Goal: Information Seeking & Learning: Learn about a topic

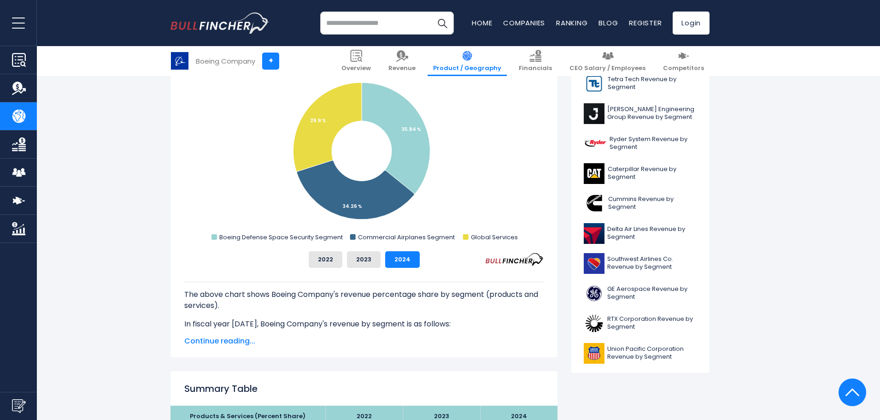
scroll to position [184, 0]
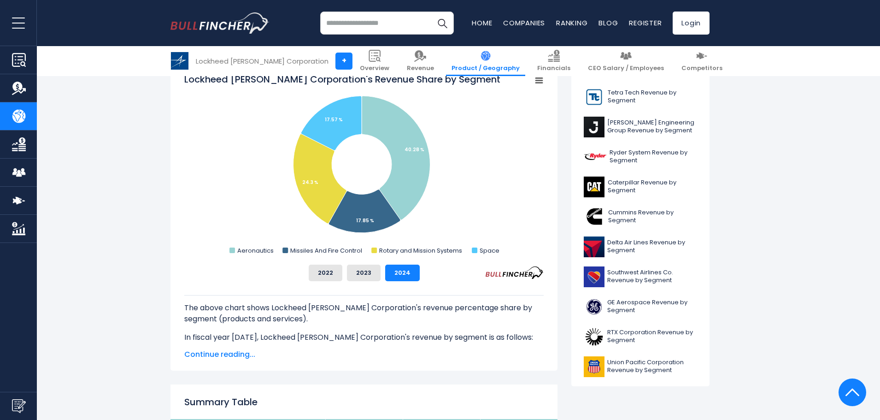
scroll to position [184, 0]
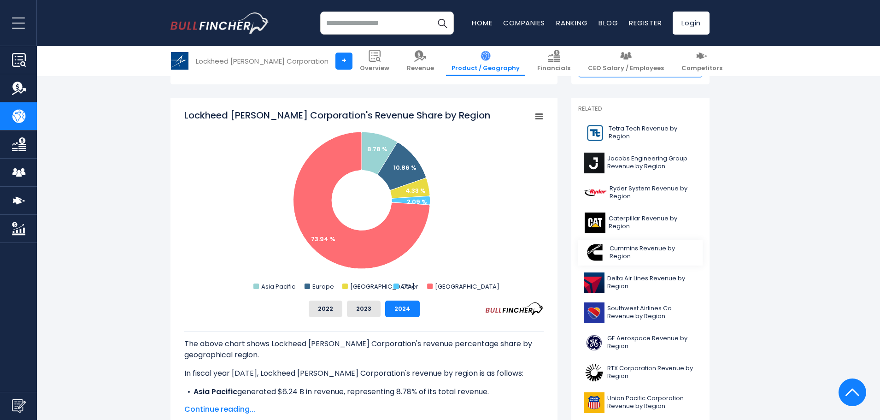
scroll to position [169, 0]
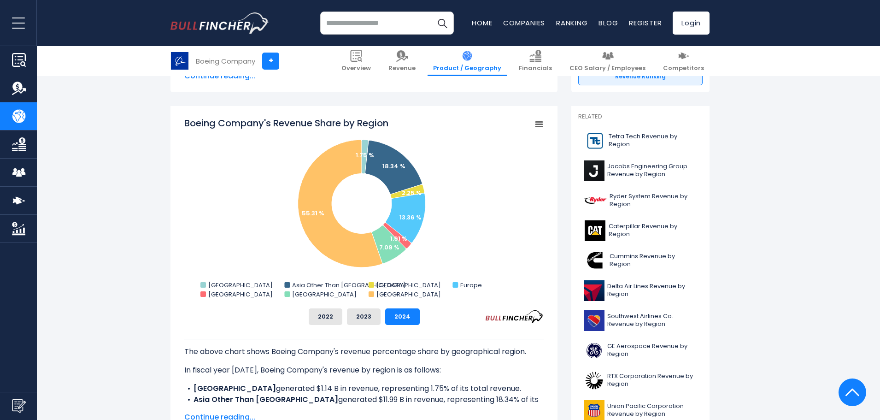
scroll to position [184, 0]
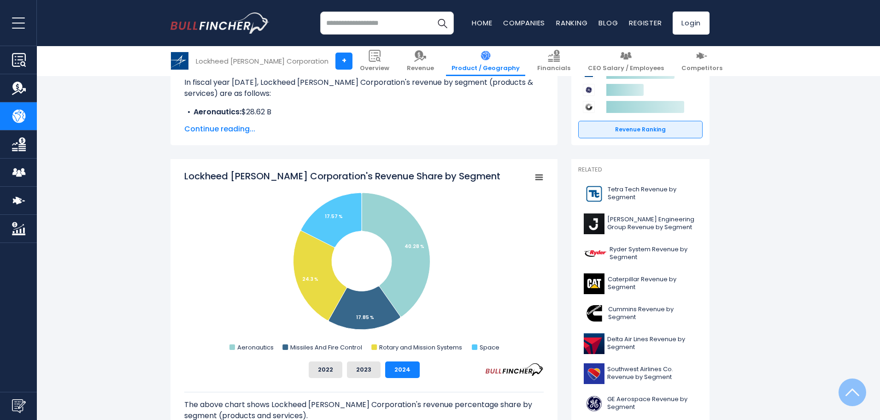
scroll to position [184, 0]
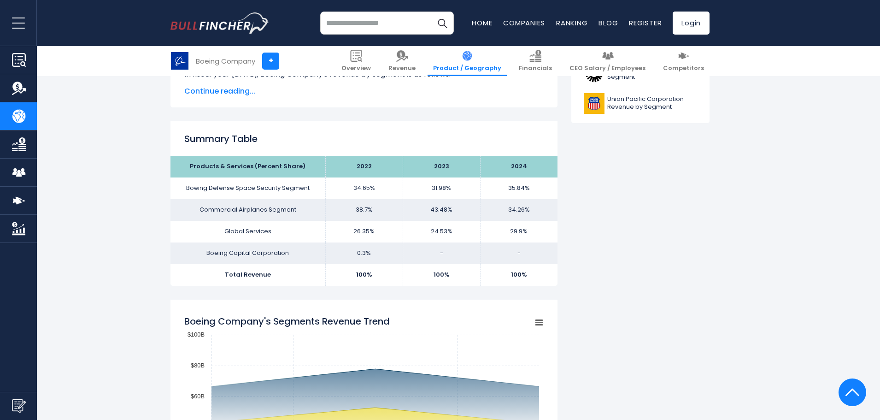
scroll to position [507, 0]
